Goal: Task Accomplishment & Management: Manage account settings

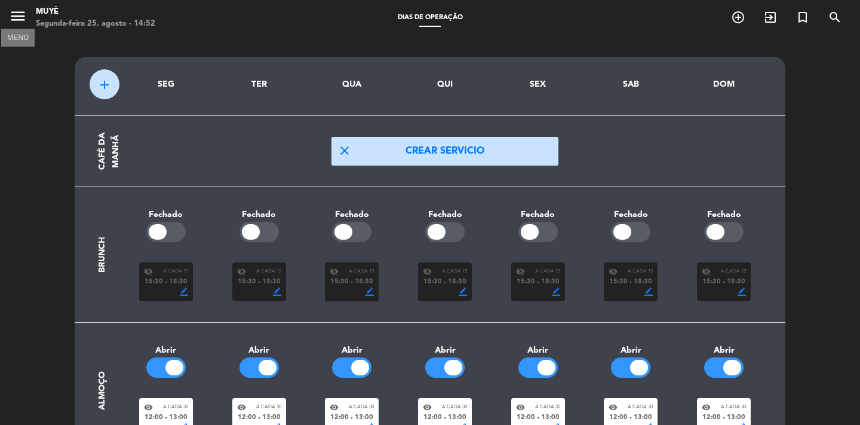
click at [15, 20] on icon "menu" at bounding box center [18, 16] width 18 height 18
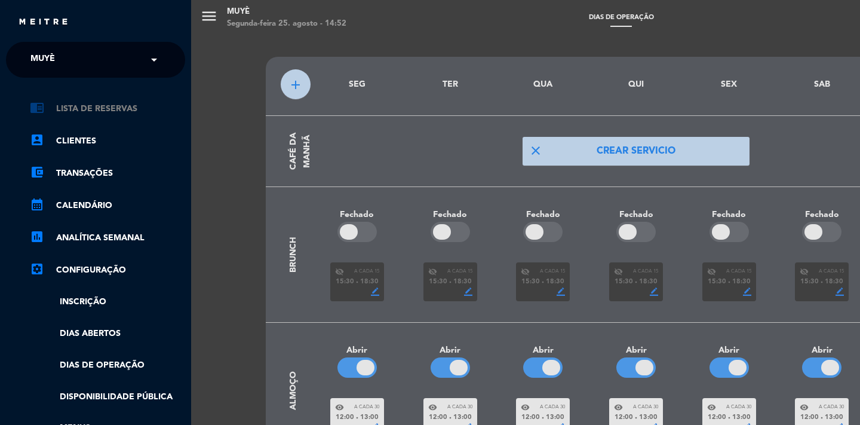
click at [73, 104] on link "chrome_reader_mode Lista de Reservas" at bounding box center [107, 109] width 155 height 14
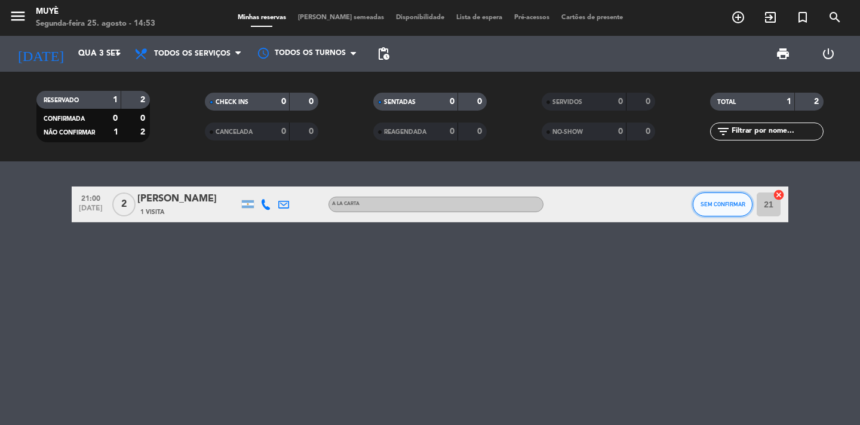
click at [730, 199] on button "SEM CONFIRMAR" at bounding box center [723, 204] width 60 height 24
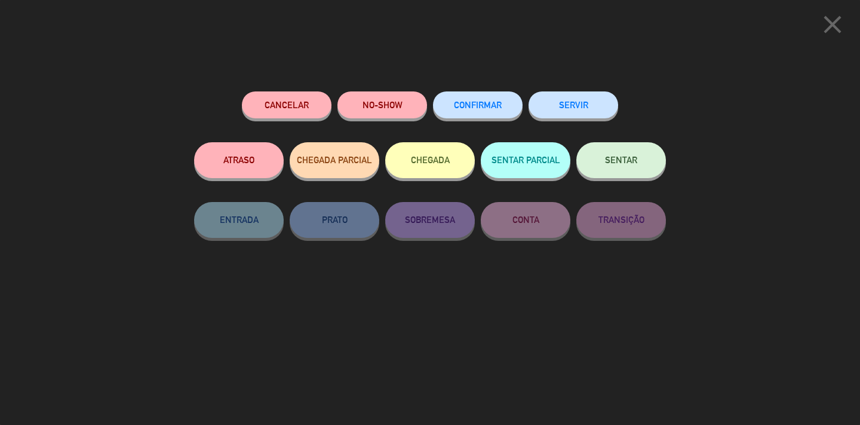
click at [306, 107] on button "Cancelar" at bounding box center [287, 104] width 90 height 27
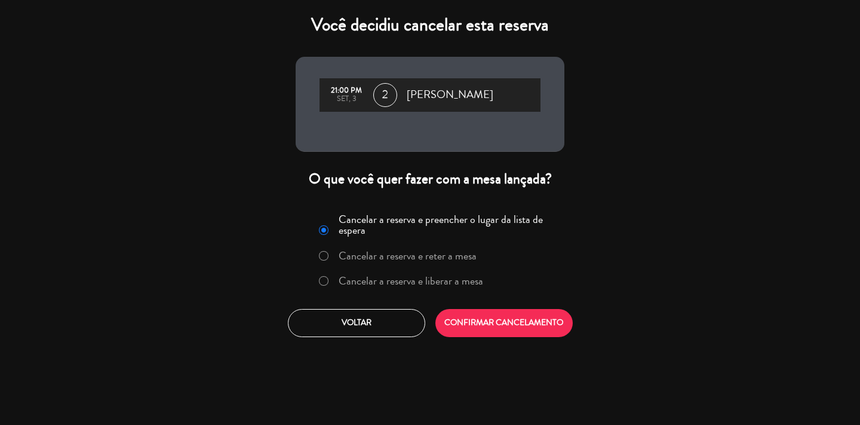
click at [450, 278] on label "Cancelar a reserva e liberar a mesa" at bounding box center [411, 280] width 145 height 11
click at [459, 328] on button "CONFIRMAR CANCELAMENTO" at bounding box center [503, 323] width 137 height 28
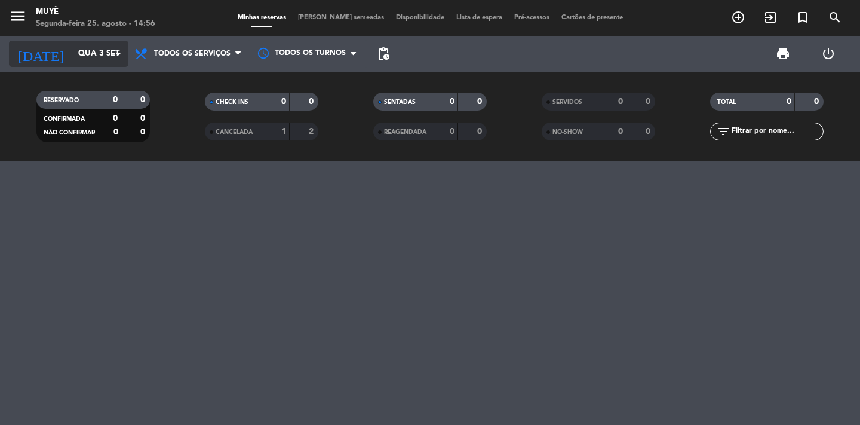
click at [72, 50] on input "Qua 3 set" at bounding box center [124, 54] width 105 height 22
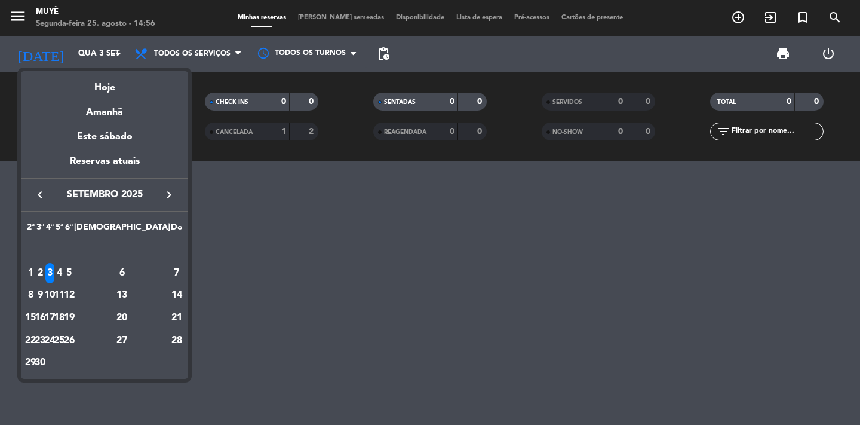
click at [45, 198] on icon "keyboard_arrow_left" at bounding box center [40, 195] width 14 height 14
click at [35, 348] on div "25" at bounding box center [30, 340] width 9 height 20
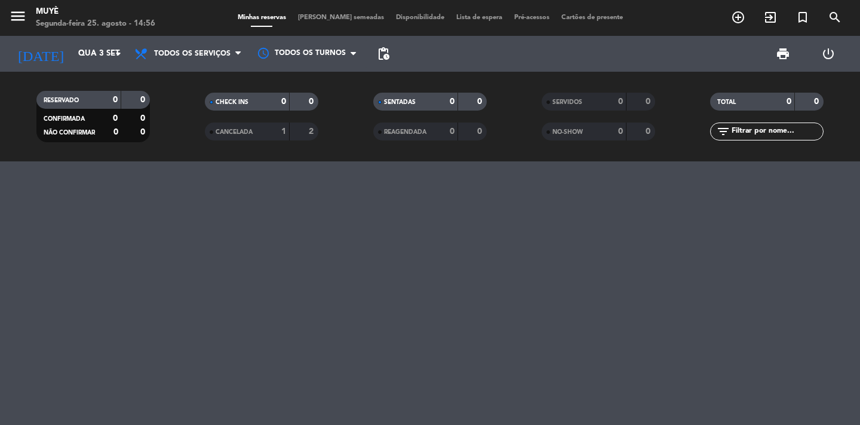
type input "Seg 25 ago"
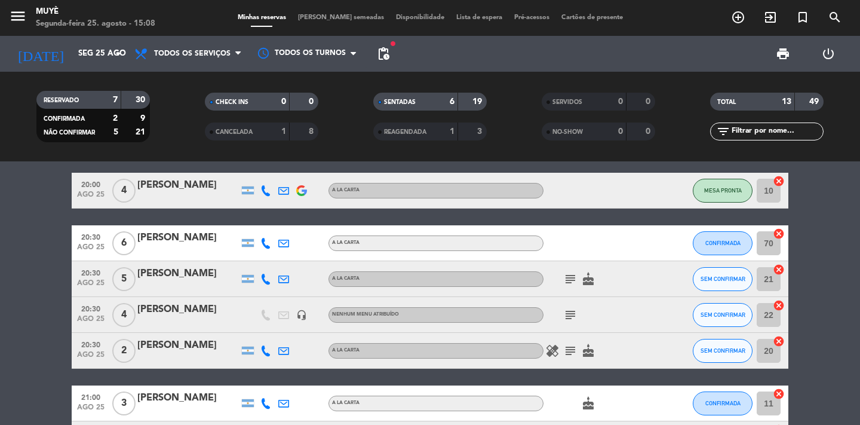
scroll to position [254, 0]
